Goal: Navigation & Orientation: Find specific page/section

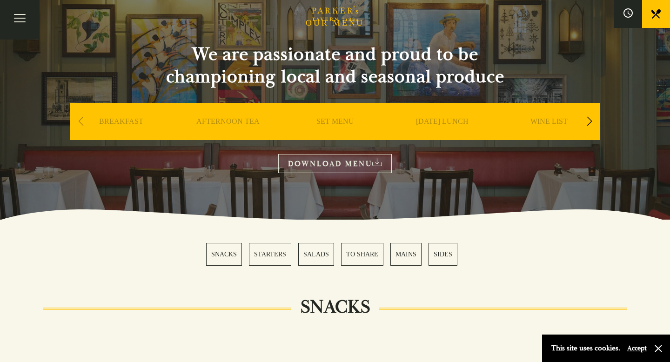
scroll to position [61, 0]
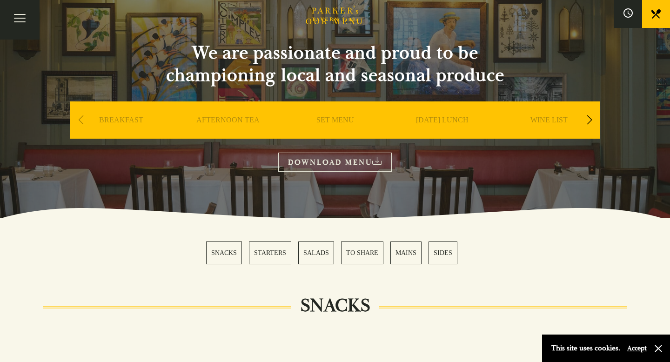
click at [584, 117] on div "Next slide" at bounding box center [589, 120] width 13 height 20
click at [429, 127] on div "BAR" at bounding box center [442, 134] width 102 height 65
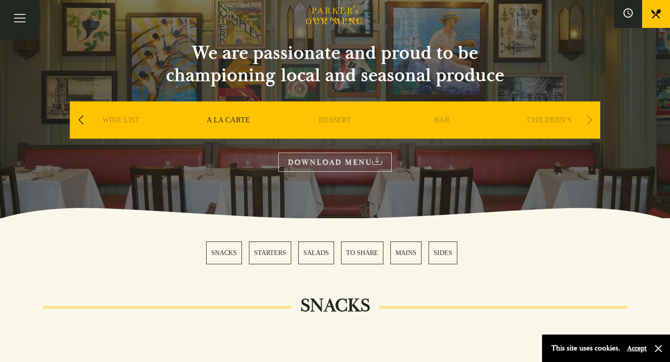
click at [435, 123] on link "BAR" at bounding box center [442, 133] width 16 height 37
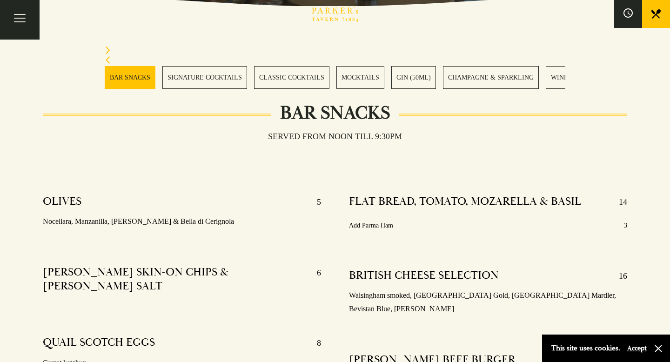
scroll to position [274, 0]
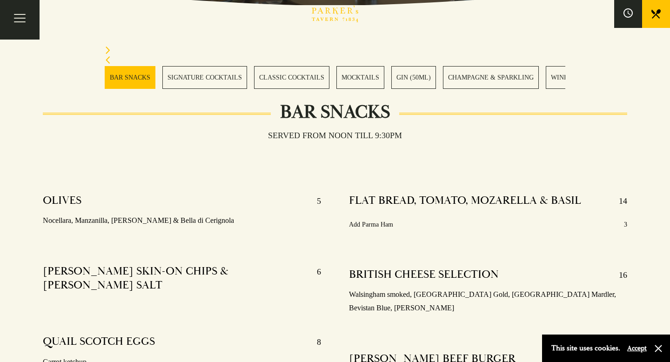
click at [223, 79] on link "SIGNATURE COCKTAILS" at bounding box center [204, 77] width 85 height 23
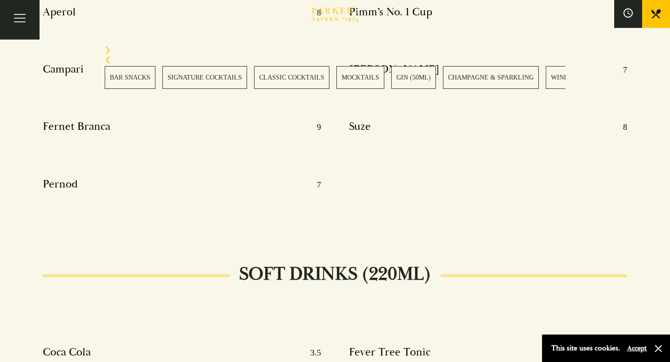
scroll to position [4023, 0]
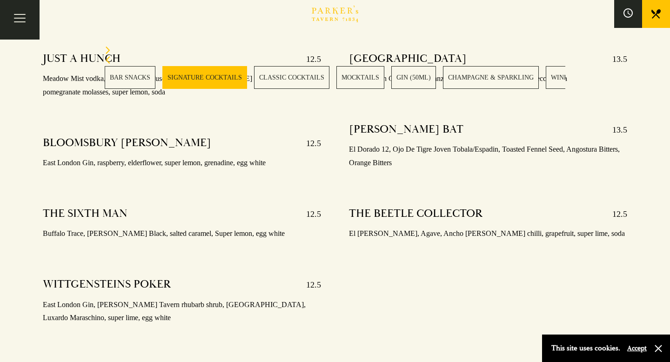
scroll to position [983, 0]
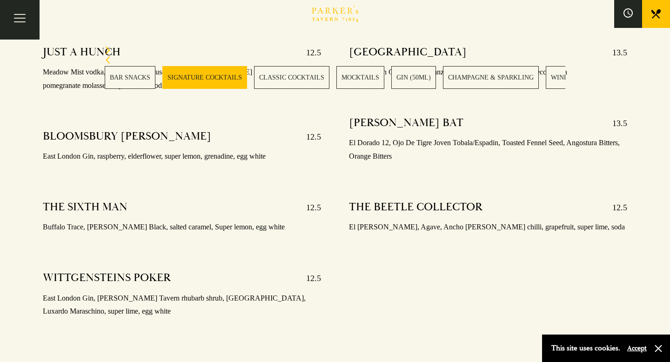
click at [484, 76] on link "CHAMPAGNE & SPARKLING" at bounding box center [491, 77] width 96 height 23
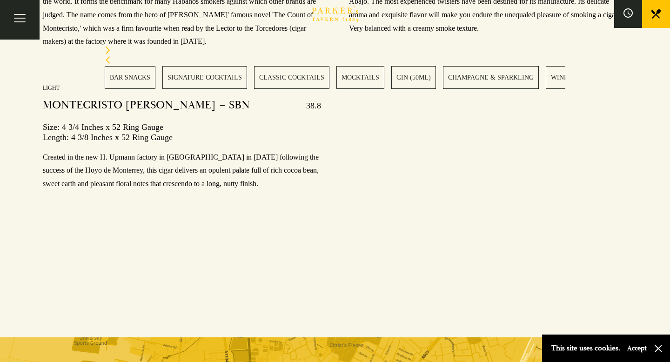
scroll to position [12892, 0]
